Goal: Information Seeking & Learning: Learn about a topic

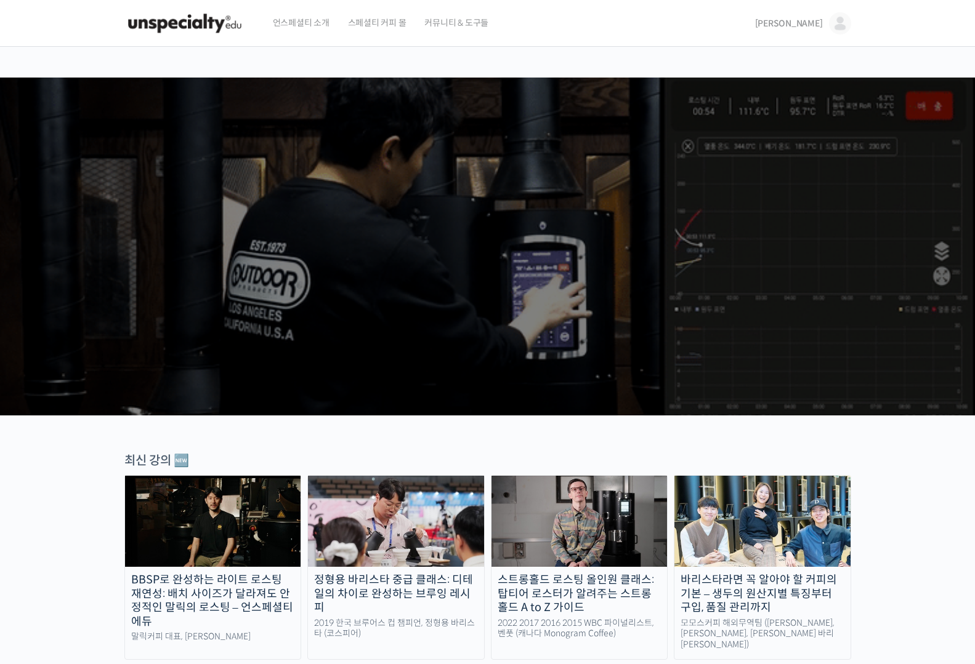
click at [807, 24] on span "[PERSON_NAME]" at bounding box center [789, 23] width 68 height 11
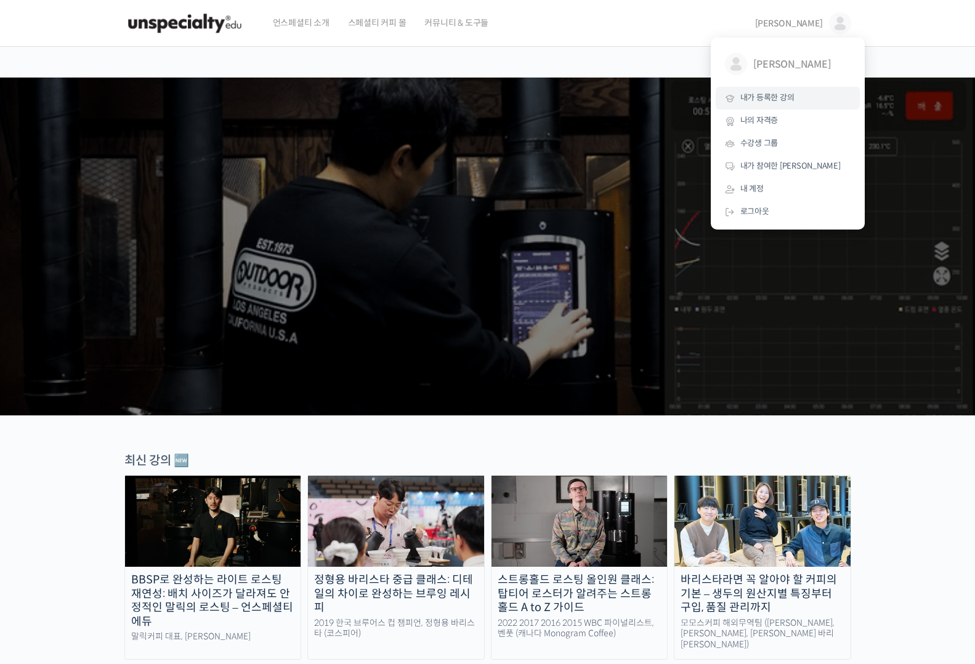
click at [773, 97] on span "내가 등록한 강의" at bounding box center [767, 97] width 54 height 10
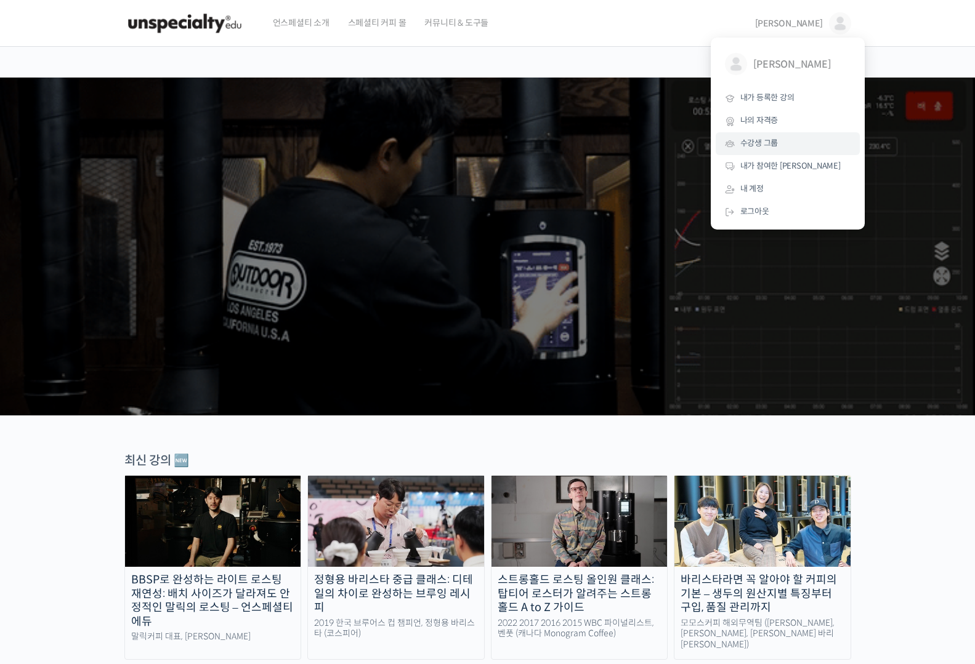
click at [770, 141] on span "수강생 그룹" at bounding box center [759, 143] width 38 height 10
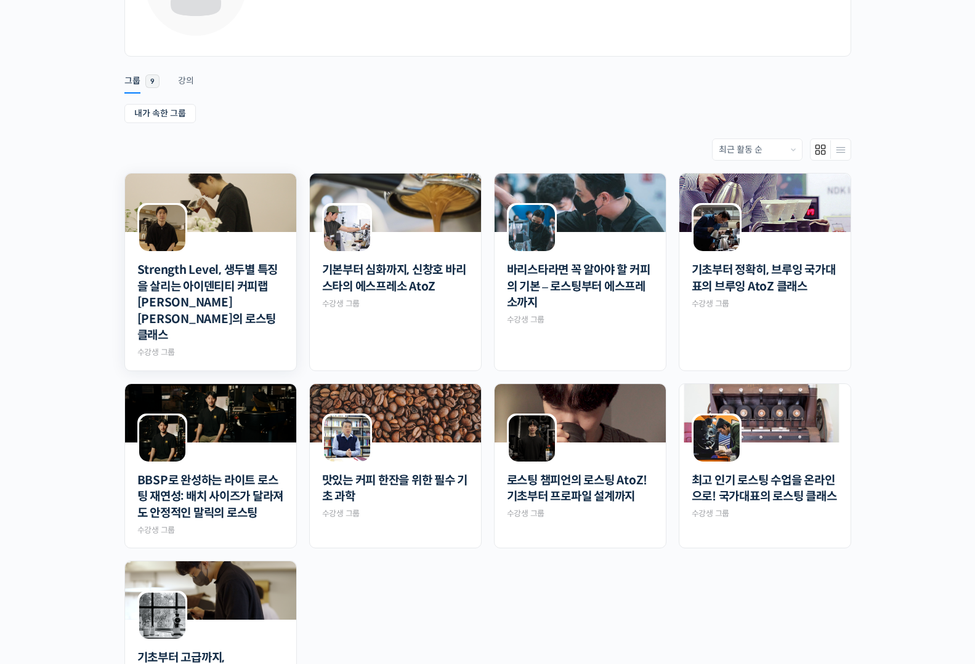
scroll to position [247, 0]
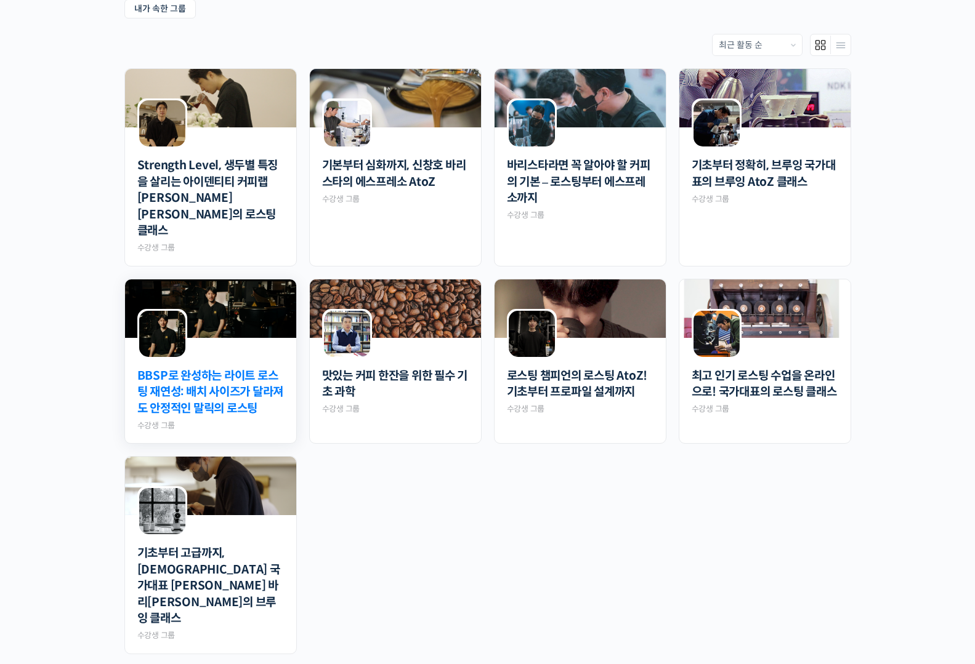
click at [244, 368] on link "BBSP로 완성하는 라이트 로스팅 재연성: 배치 사이즈가 달라져도 안정적인 말릭의 로스팅" at bounding box center [210, 392] width 147 height 49
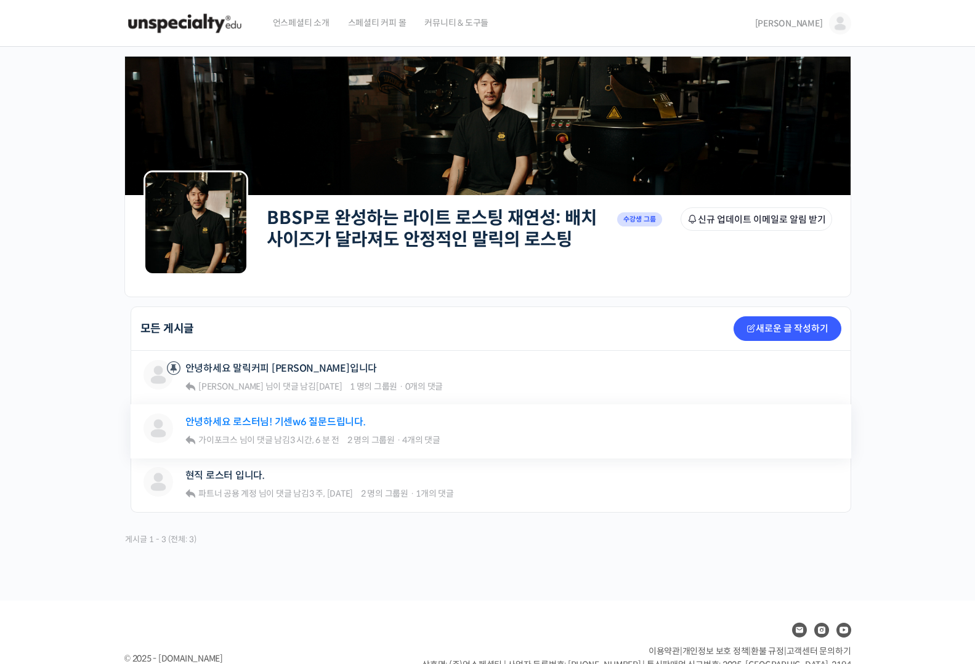
click at [312, 424] on link "안녕하세요 로스터님! 기센w6 질문드립니다." at bounding box center [275, 422] width 180 height 12
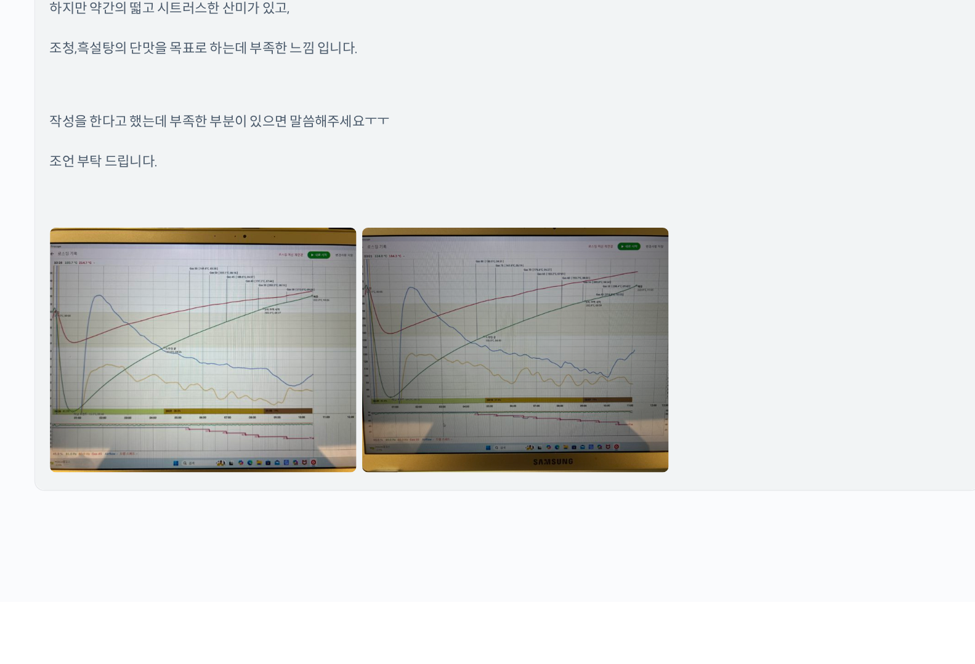
scroll to position [3204, 0]
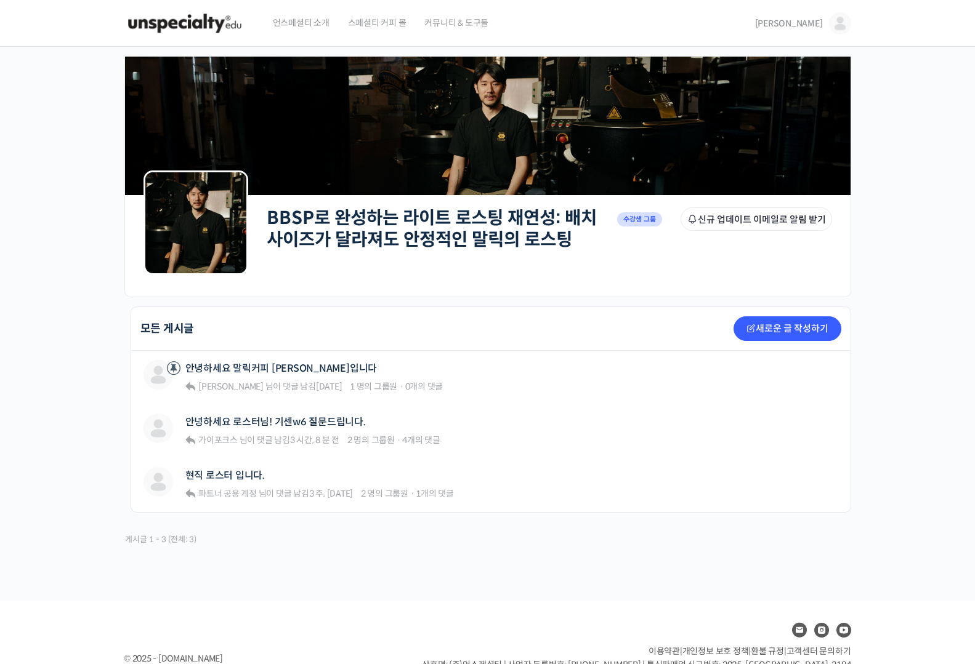
click at [816, 5] on link "[PERSON_NAME]" at bounding box center [803, 23] width 96 height 47
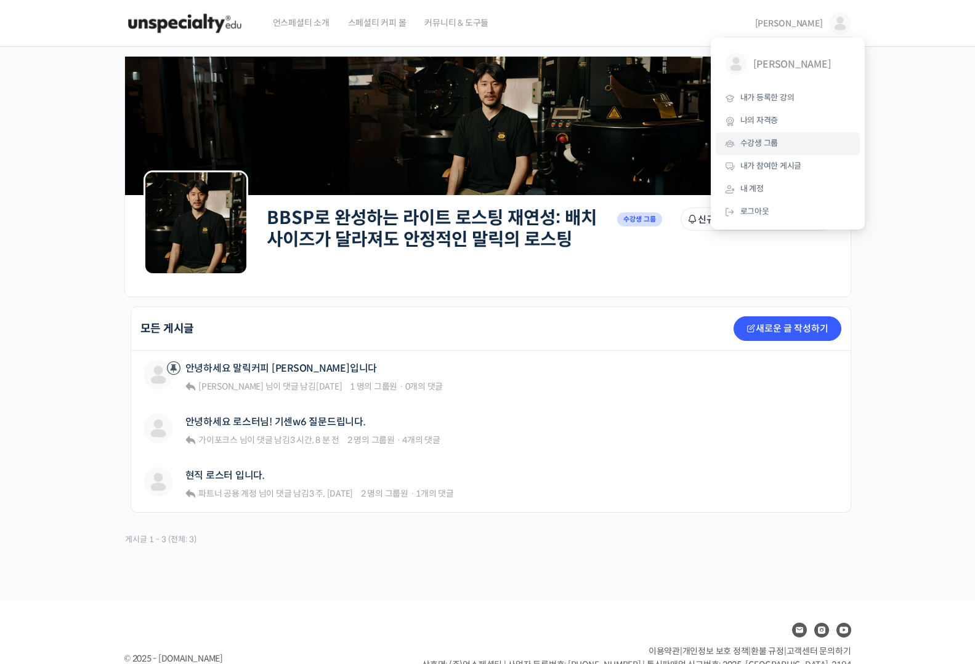
click at [765, 147] on span "수강생 그룹" at bounding box center [759, 143] width 38 height 10
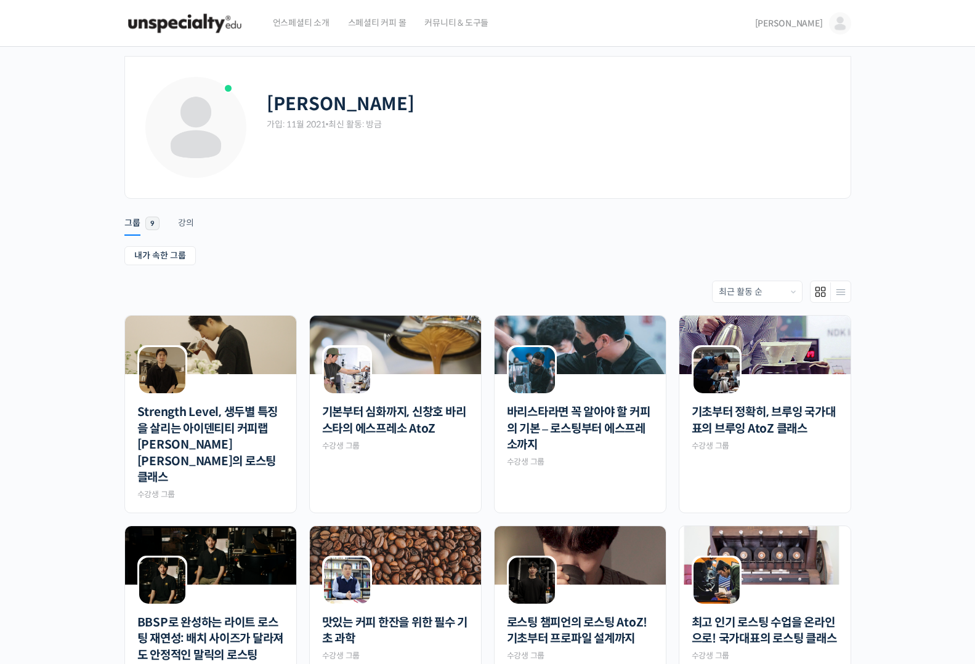
click at [800, 29] on link "[PERSON_NAME]" at bounding box center [803, 23] width 96 height 47
click at [785, 95] on span "내가 등록한 강의" at bounding box center [767, 97] width 54 height 10
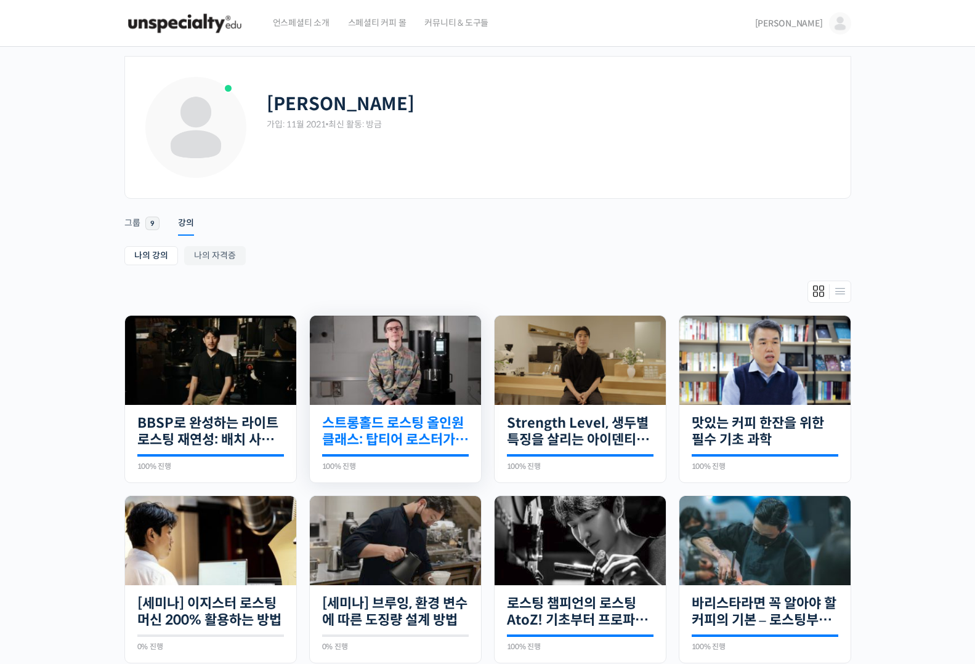
click at [404, 416] on link "스트롱홀드 로스팅 올인원 클래스: 탑티어 로스터가 알려주는 스트롱홀드 A to Z 가이드" at bounding box center [395, 432] width 147 height 34
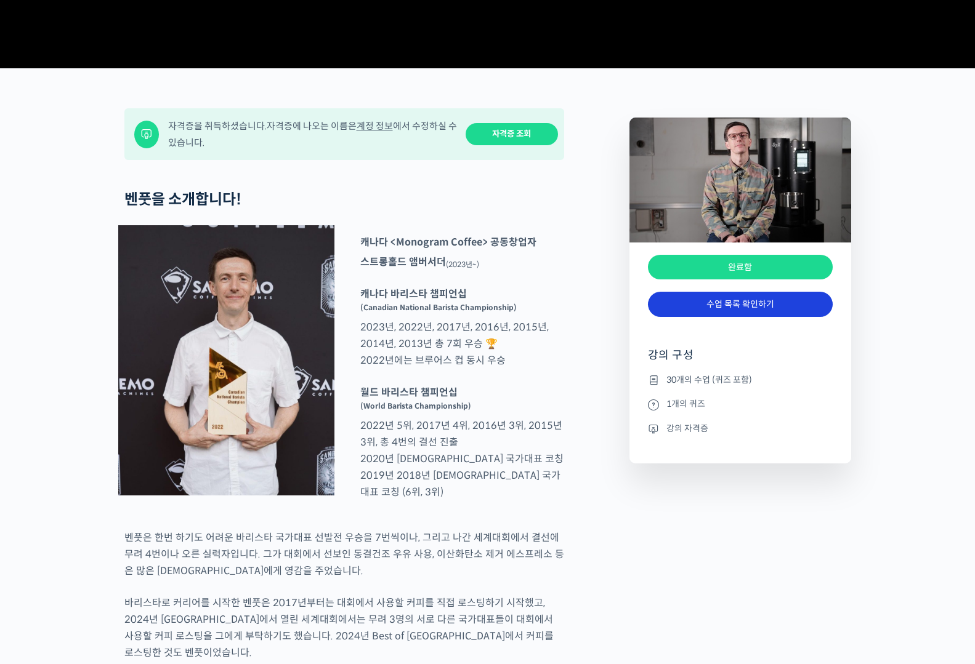
click at [764, 317] on link "수업 목록 확인하기" at bounding box center [740, 304] width 185 height 25
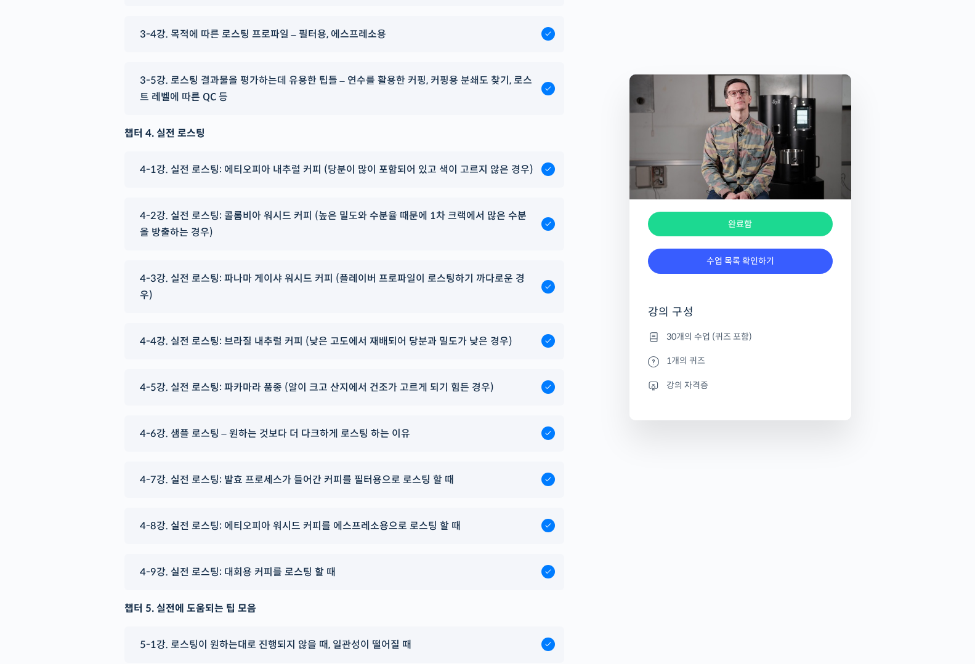
scroll to position [6760, 0]
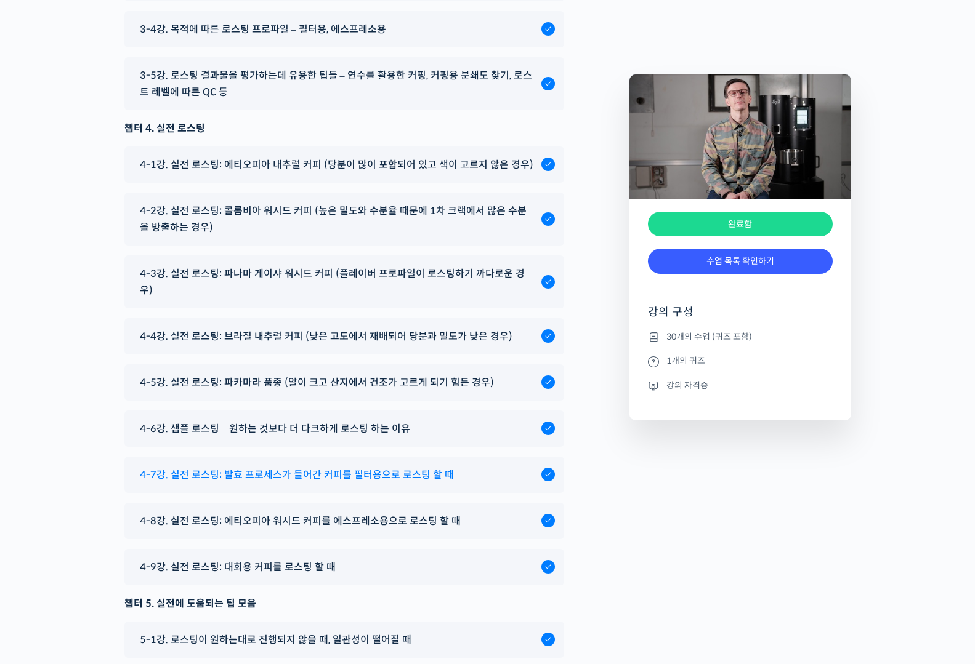
click at [383, 483] on span "4-7강. 실전 로스팅: 발효 프로세스가 들어간 커피를 필터용으로 로스팅 할 때" at bounding box center [297, 475] width 314 height 17
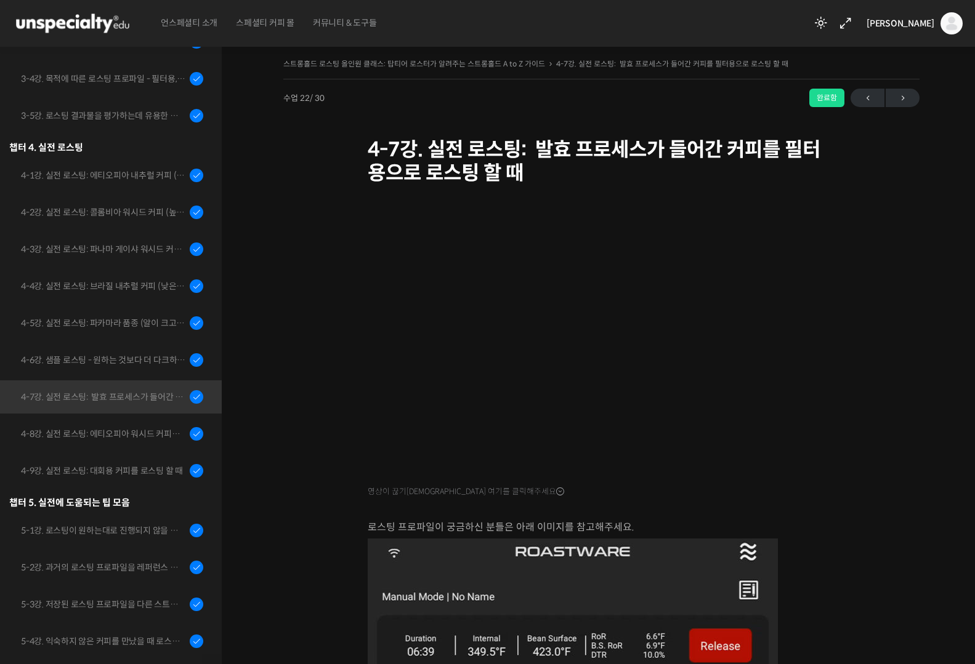
scroll to position [924, 0]
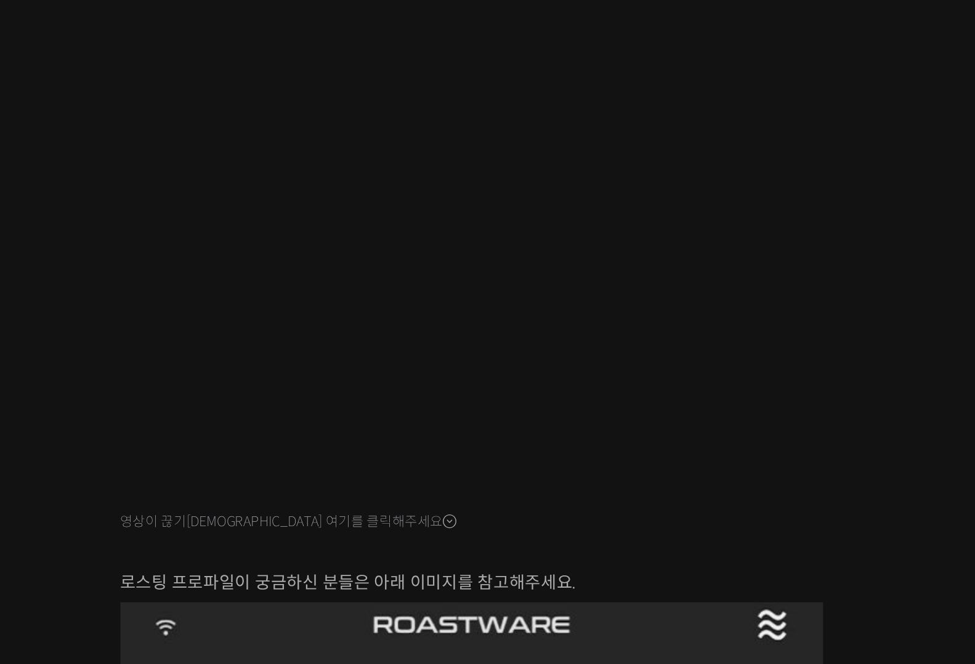
click at [783, 517] on div at bounding box center [602, 510] width 468 height 18
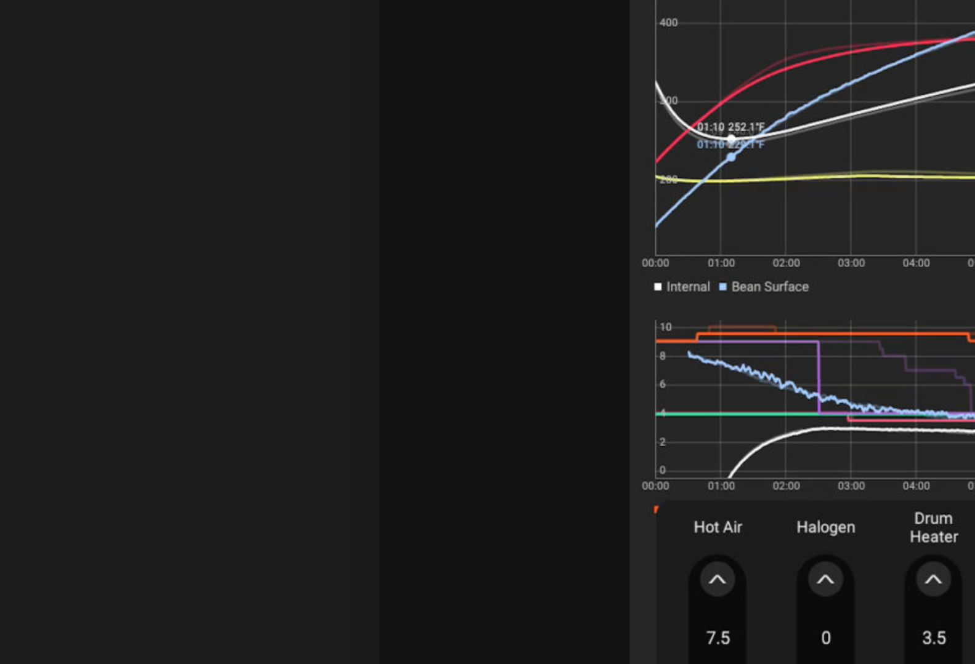
scroll to position [445, 0]
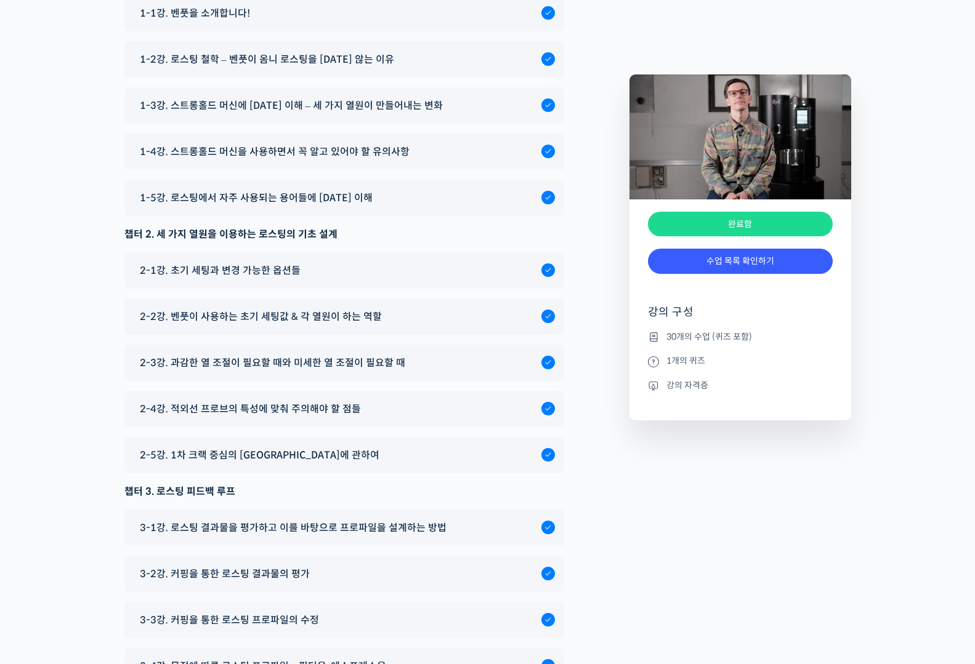
scroll to position [6760, 0]
